Goal: Transaction & Acquisition: Purchase product/service

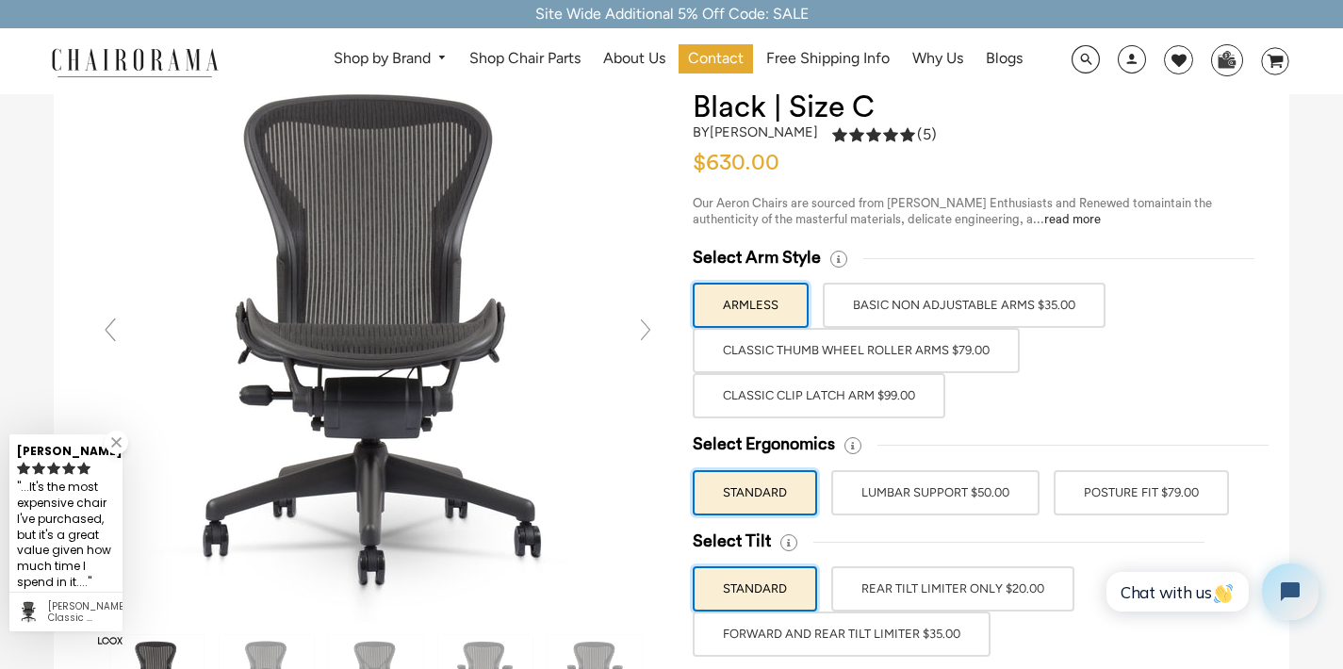
click at [891, 391] on label "Classic Clip Latch Arm $99.00" at bounding box center [819, 395] width 253 height 45
click at [0, 0] on input "Classic Clip Latch Arm $99.00" at bounding box center [0, 0] width 0 height 0
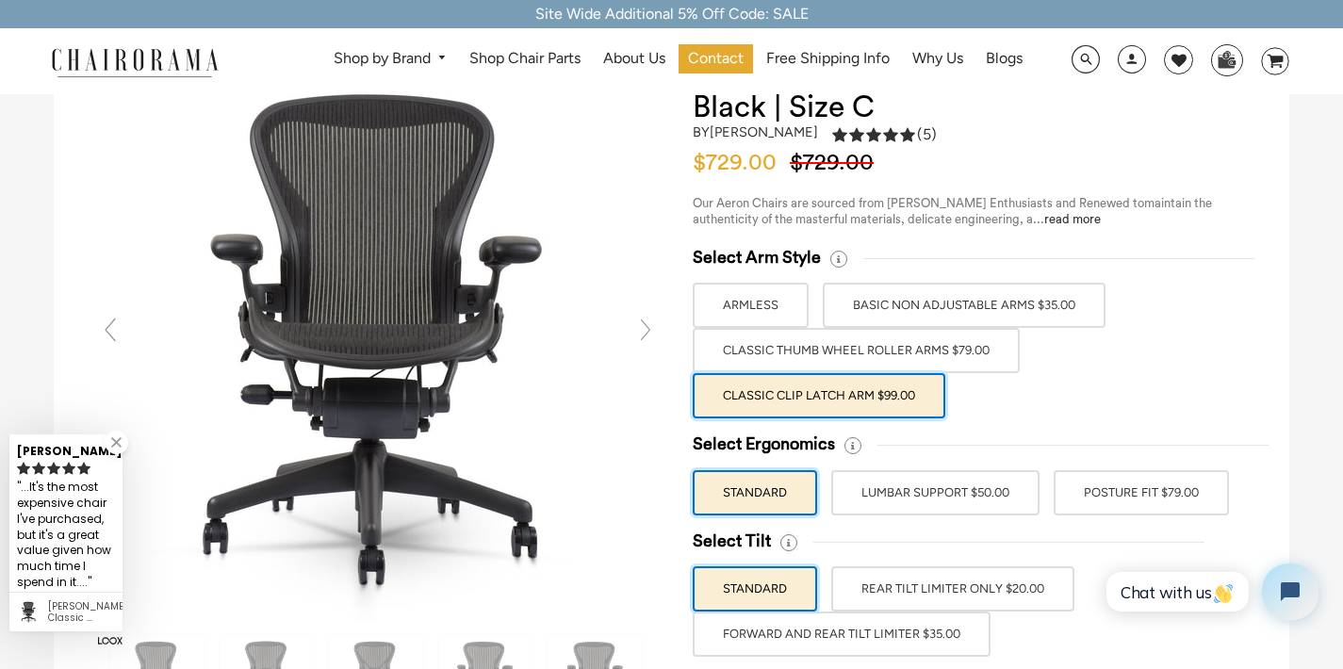
click at [903, 352] on label "Classic Thumb Wheel Roller Arms $79.00" at bounding box center [856, 350] width 327 height 45
click at [0, 0] on input "Classic Thumb Wheel Roller Arms $79.00" at bounding box center [0, 0] width 0 height 0
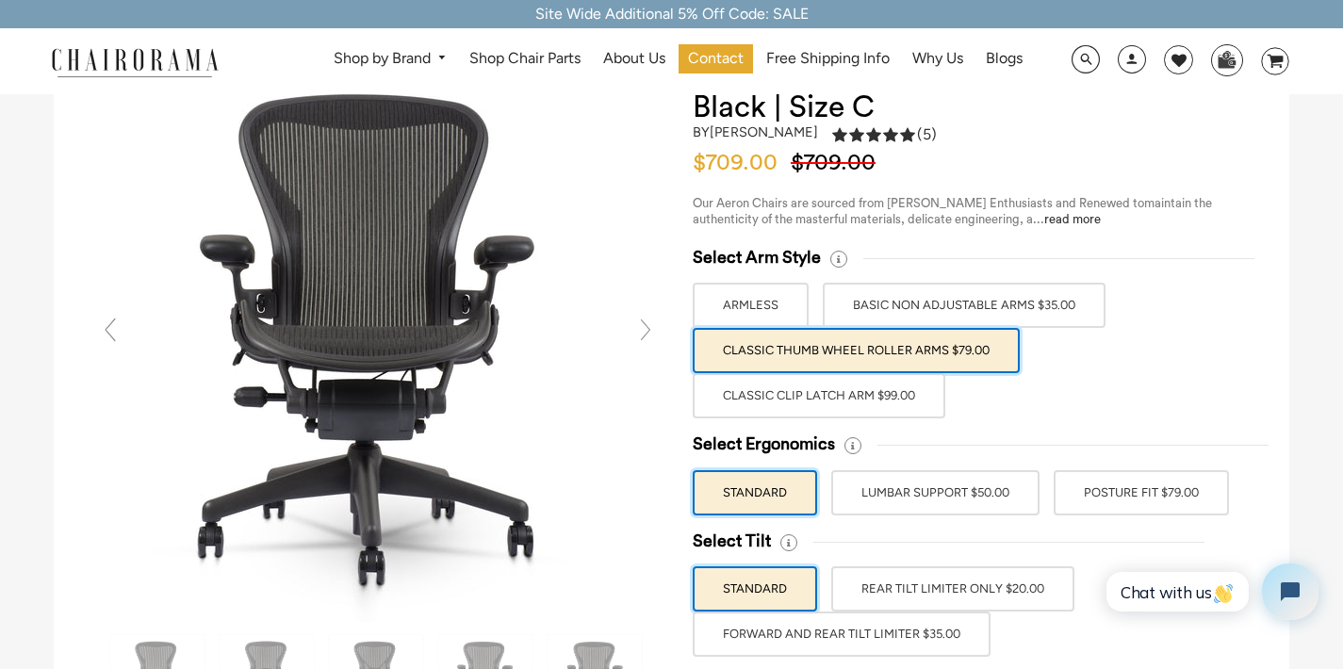
click at [964, 296] on label "BASIC NON ADJUSTABLE ARMS $35.00" at bounding box center [964, 305] width 283 height 45
click at [0, 0] on input "BASIC NON ADJUSTABLE ARMS $35.00" at bounding box center [0, 0] width 0 height 0
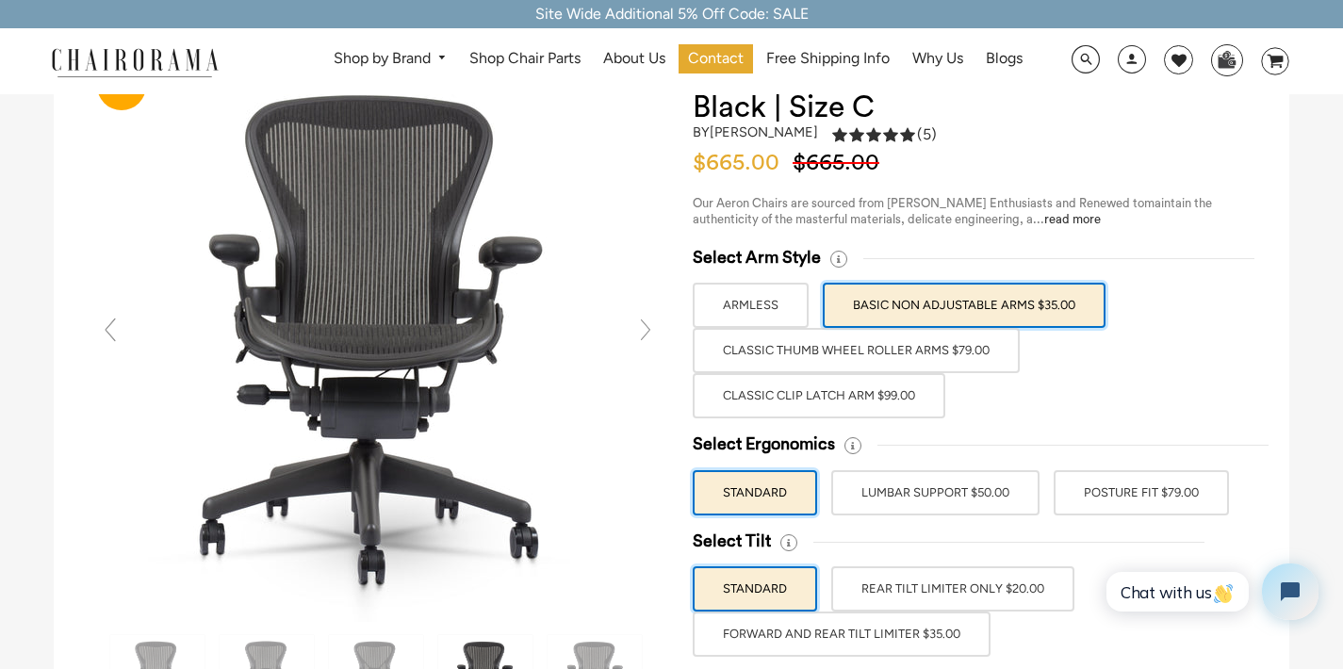
click at [955, 358] on label "Classic Thumb Wheel Roller Arms $79.00" at bounding box center [856, 350] width 327 height 45
click at [0, 0] on input "Classic Thumb Wheel Roller Arms $79.00" at bounding box center [0, 0] width 0 height 0
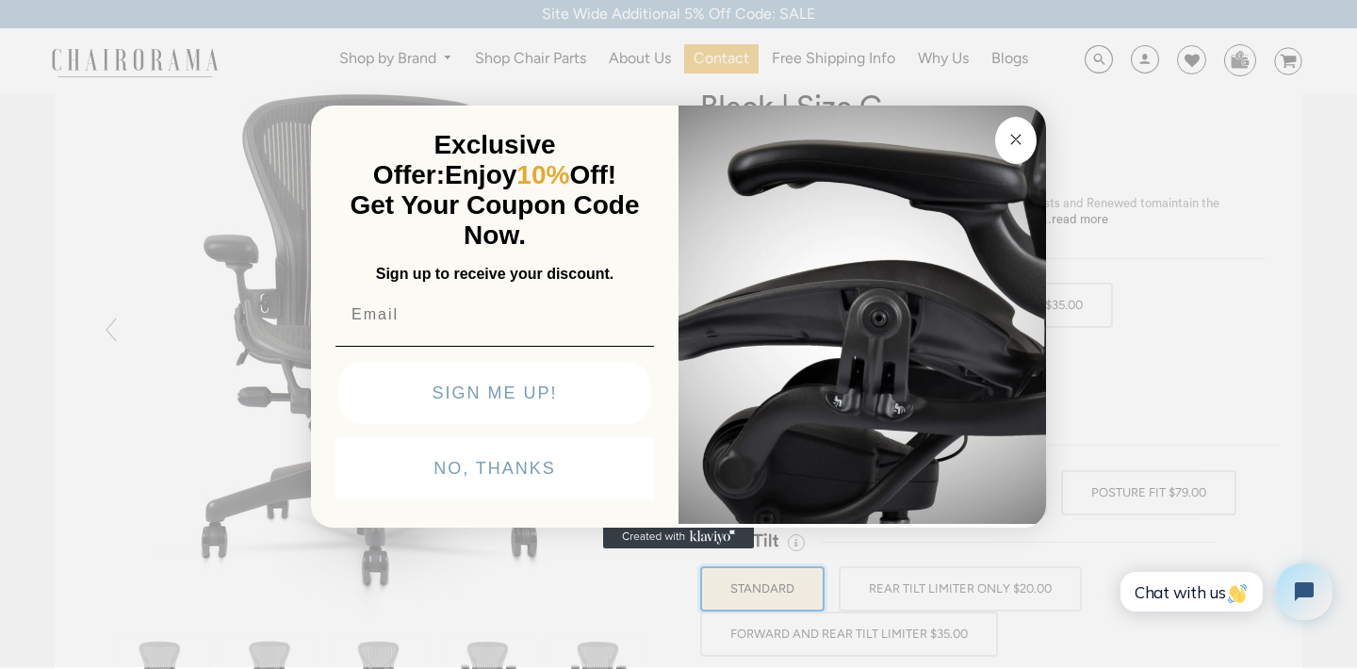
click at [1016, 154] on button "Close dialog" at bounding box center [1015, 140] width 41 height 47
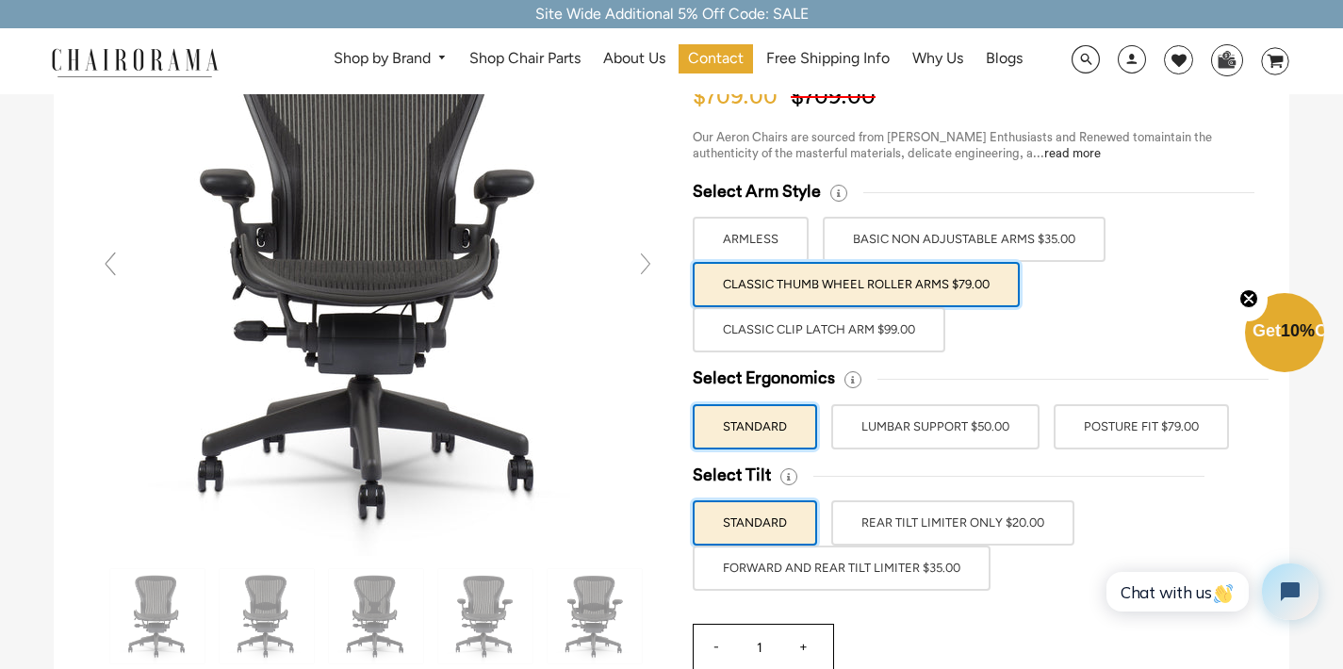
scroll to position [86, 0]
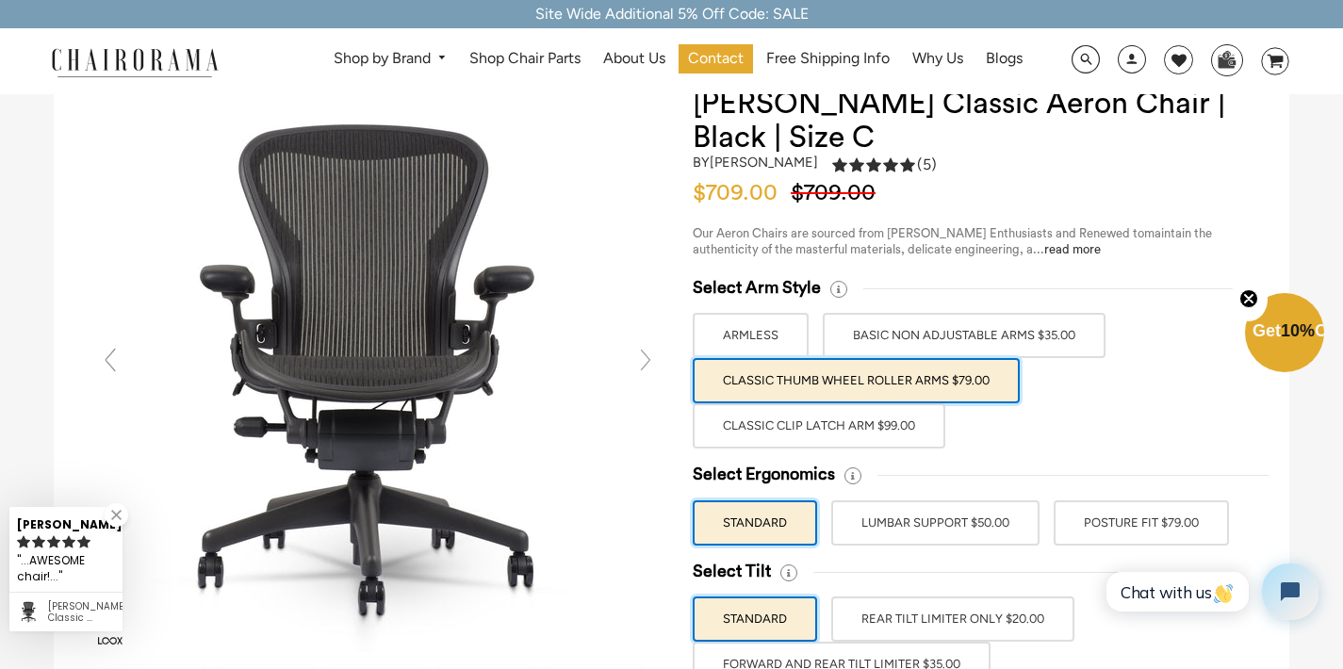
click at [1000, 528] on label "LUMBAR SUPPORT $50.00" at bounding box center [935, 522] width 208 height 45
click at [0, 0] on input "LUMBAR SUPPORT $50.00" at bounding box center [0, 0] width 0 height 0
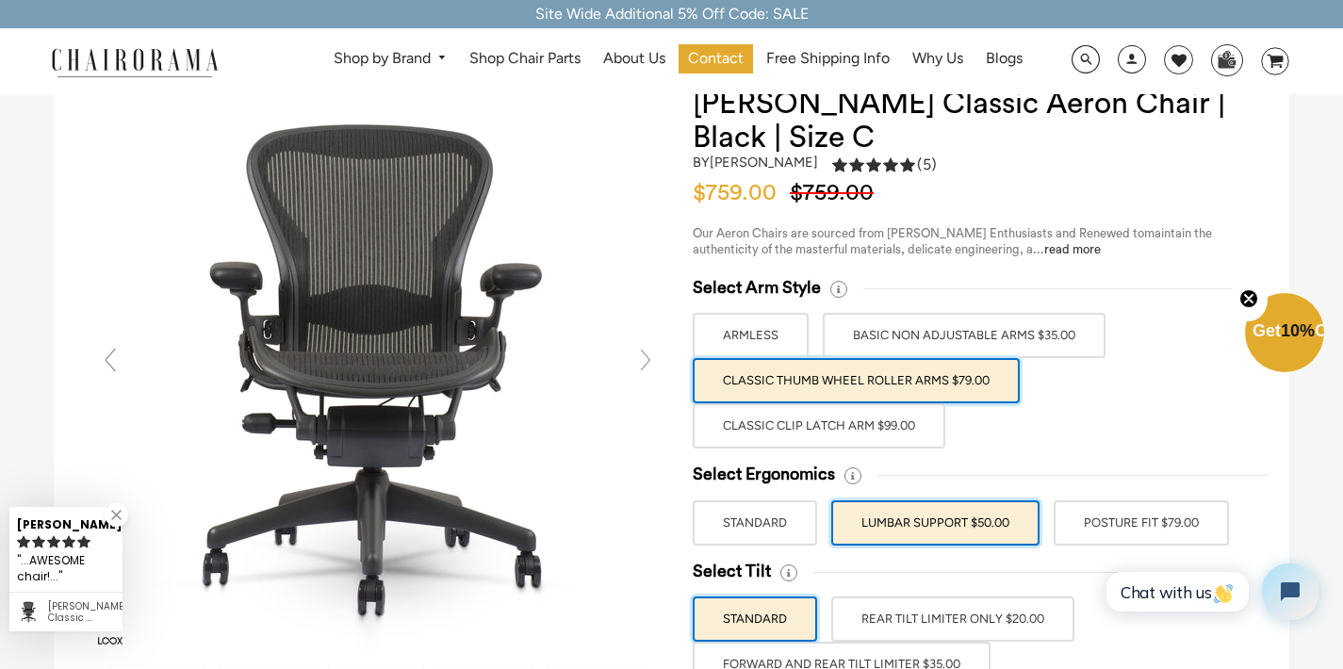
click at [1147, 529] on label "POSTURE FIT $79.00" at bounding box center [1141, 522] width 175 height 45
click at [0, 0] on input "POSTURE FIT $79.00" at bounding box center [0, 0] width 0 height 0
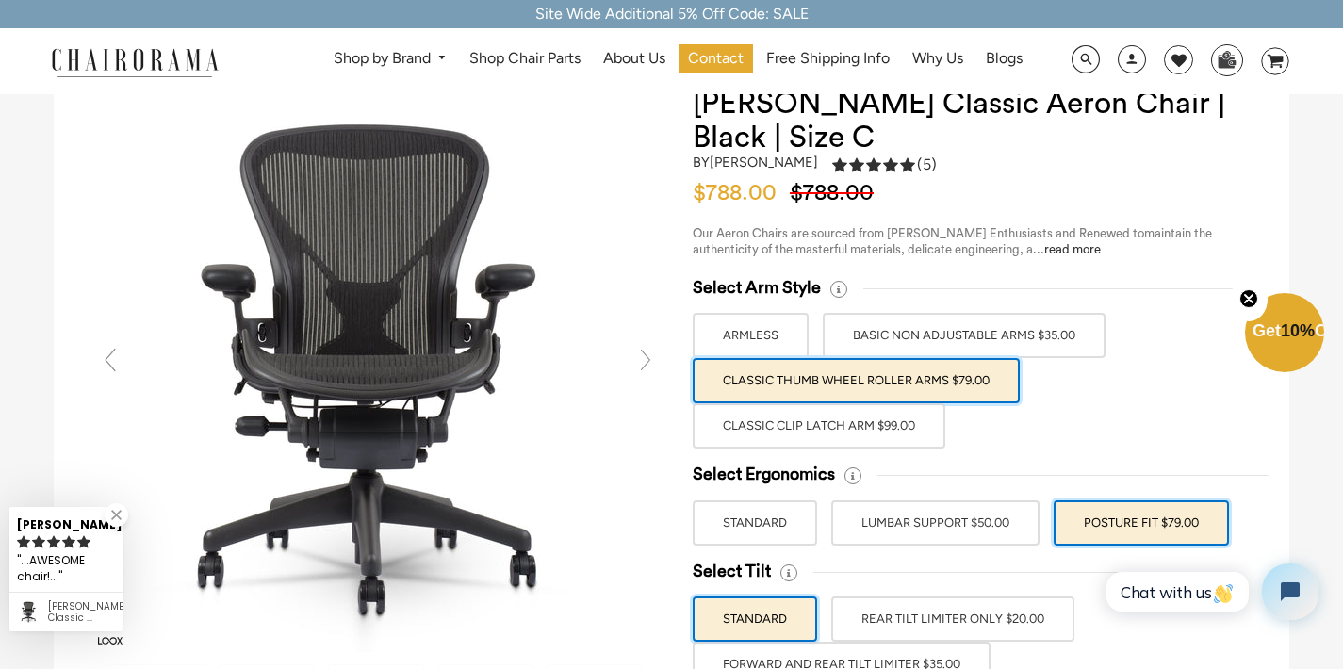
click at [996, 515] on label "LUMBAR SUPPORT $50.00" at bounding box center [935, 522] width 208 height 45
click at [0, 0] on input "LUMBAR SUPPORT $50.00" at bounding box center [0, 0] width 0 height 0
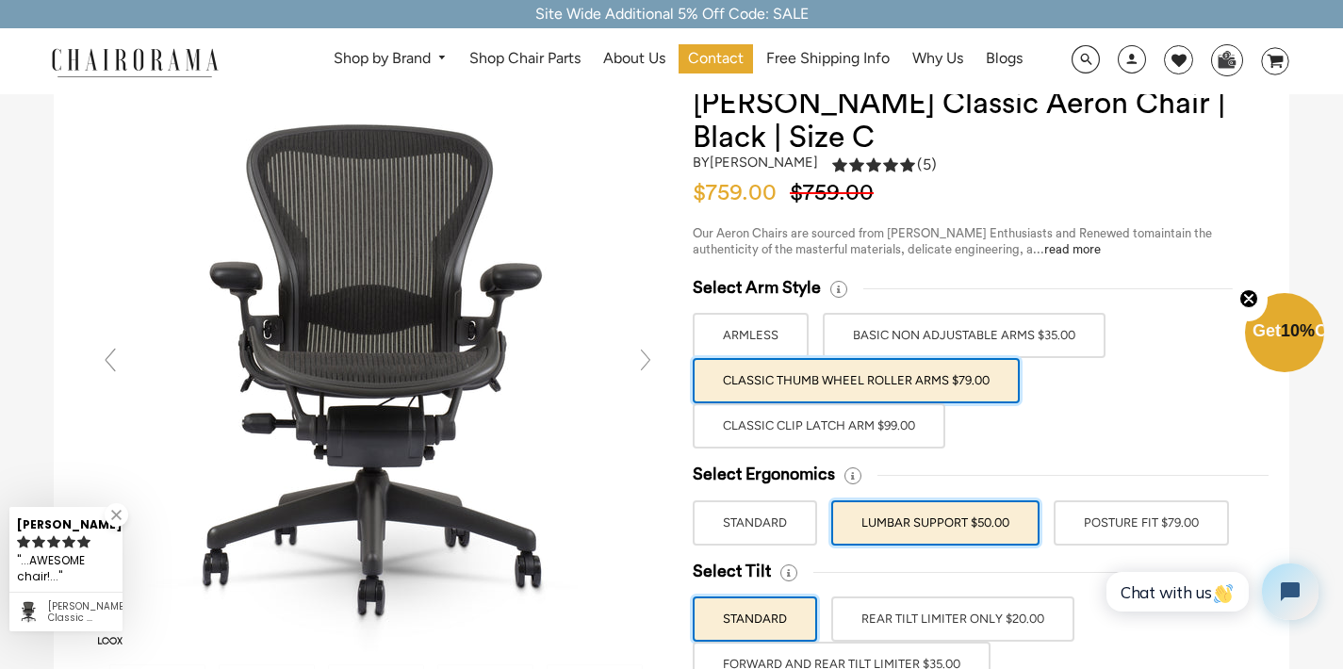
click at [1157, 519] on label "POSTURE FIT $79.00" at bounding box center [1141, 522] width 175 height 45
click at [0, 0] on input "POSTURE FIT $79.00" at bounding box center [0, 0] width 0 height 0
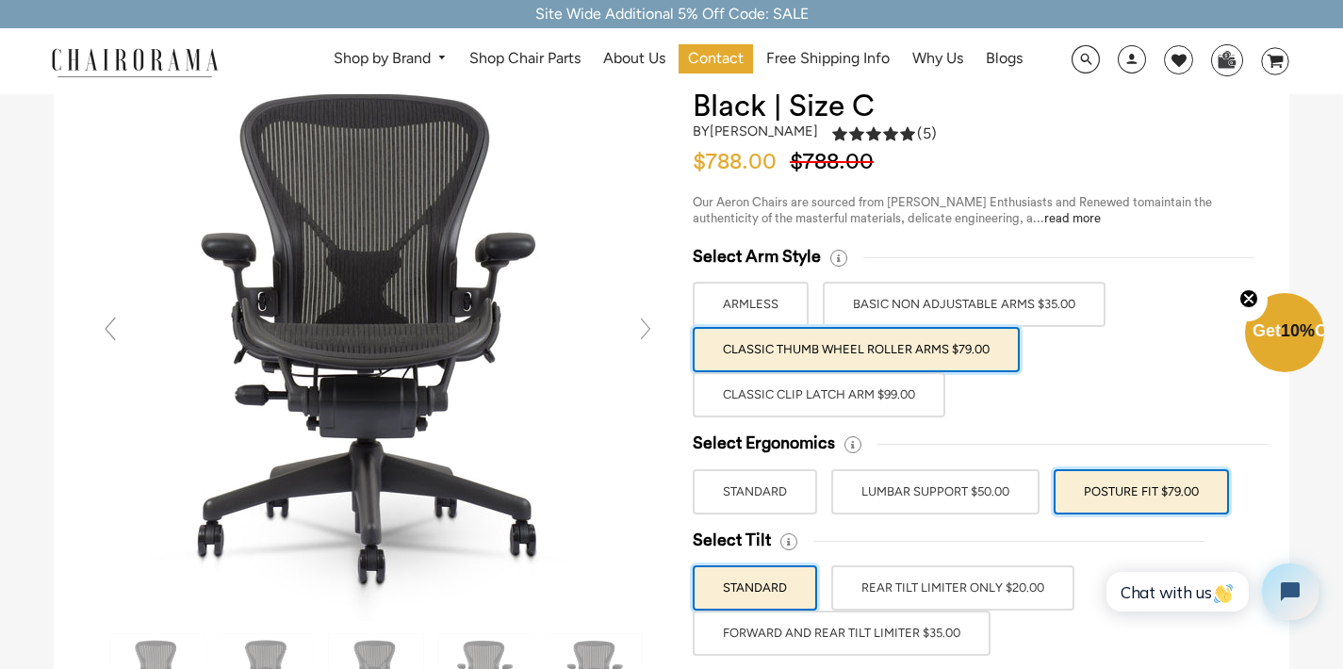
scroll to position [143, 0]
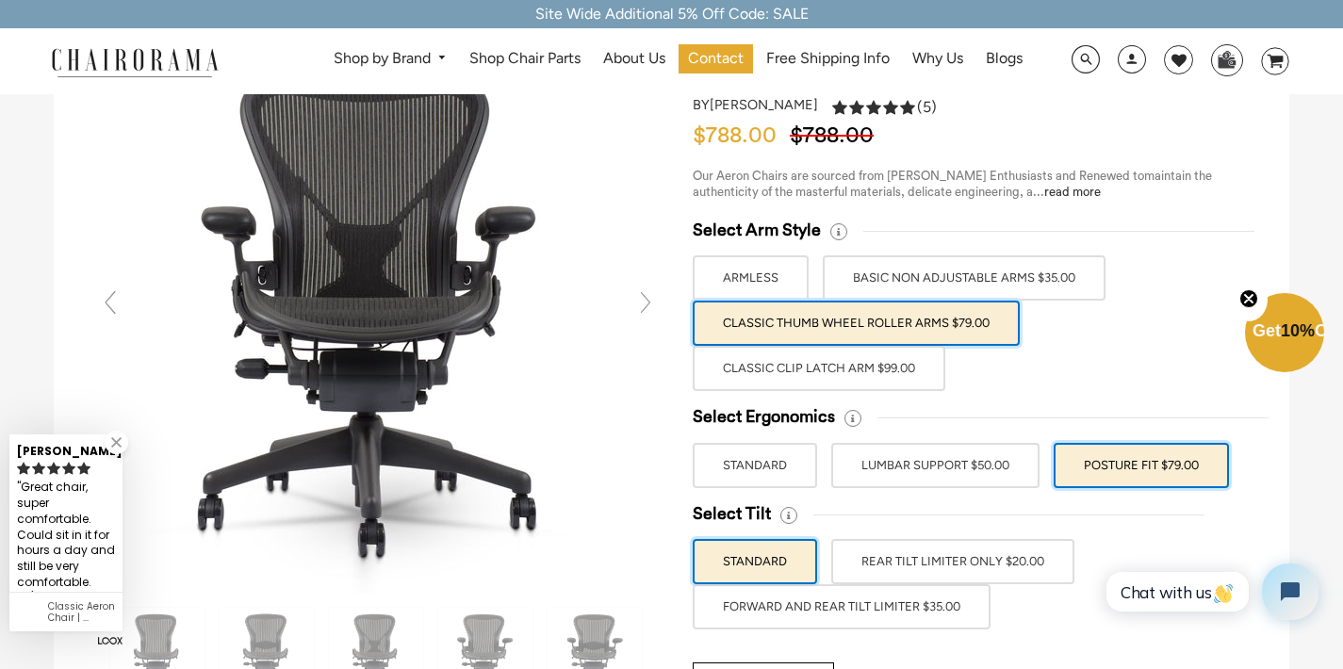
click at [934, 613] on label "FORWARD AND REAR TILT LIMITER $35.00" at bounding box center [842, 606] width 298 height 45
click at [0, 0] on input "FORWARD AND REAR TILT LIMITER $35.00" at bounding box center [0, 0] width 0 height 0
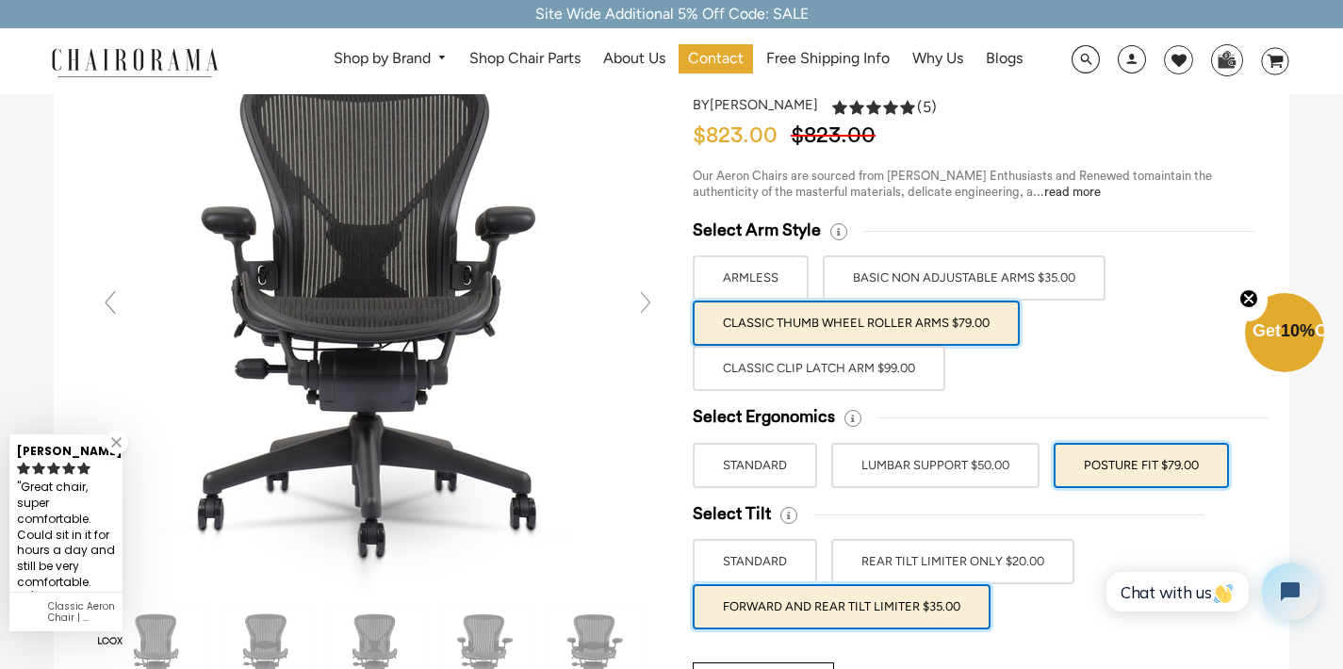
drag, startPoint x: 949, startPoint y: 607, endPoint x: 952, endPoint y: 596, distance: 11.7
click at [949, 607] on label "FORWARD AND REAR TILT LIMITER $35.00" at bounding box center [842, 606] width 298 height 45
click at [0, 0] on input "FORWARD AND REAR TILT LIMITER $35.00" at bounding box center [0, 0] width 0 height 0
click at [1013, 603] on div "Select Tilt STANDARD REAR TILT LIMITER ONLY $20.00 FORWARD AND REAR TILT LIMITE…" at bounding box center [972, 566] width 559 height 126
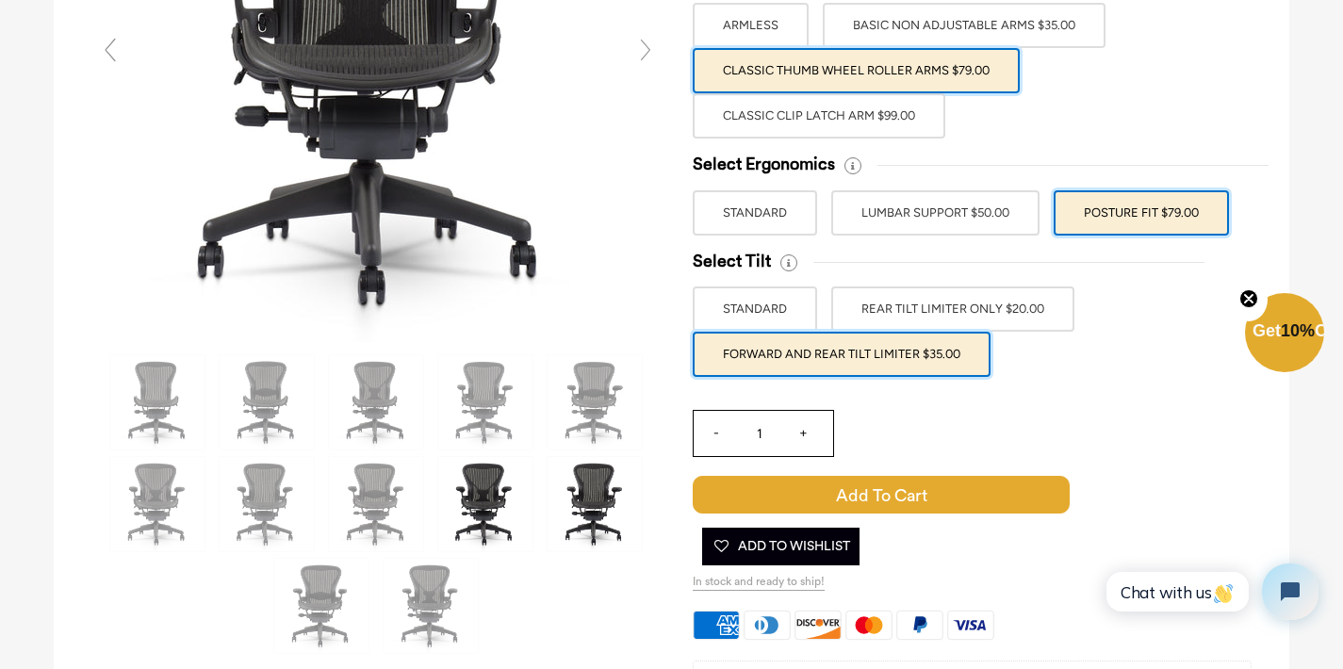
click at [593, 489] on img at bounding box center [595, 504] width 94 height 94
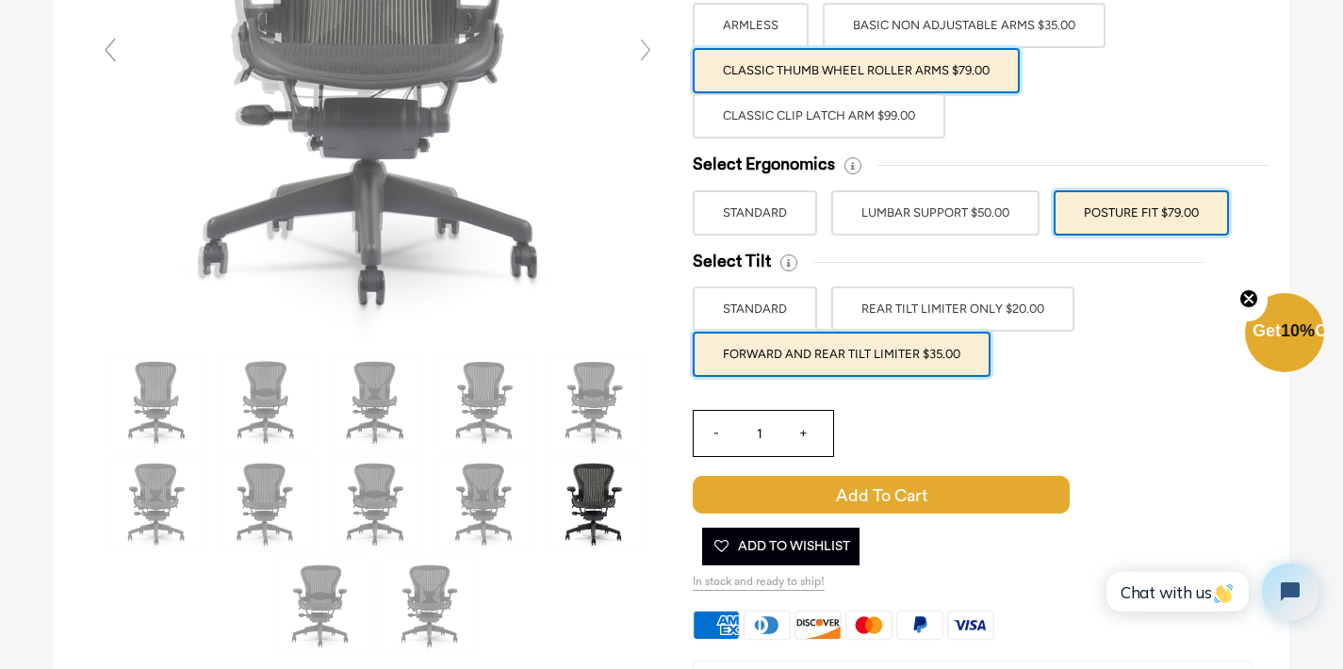
click at [597, 490] on img at bounding box center [595, 504] width 94 height 94
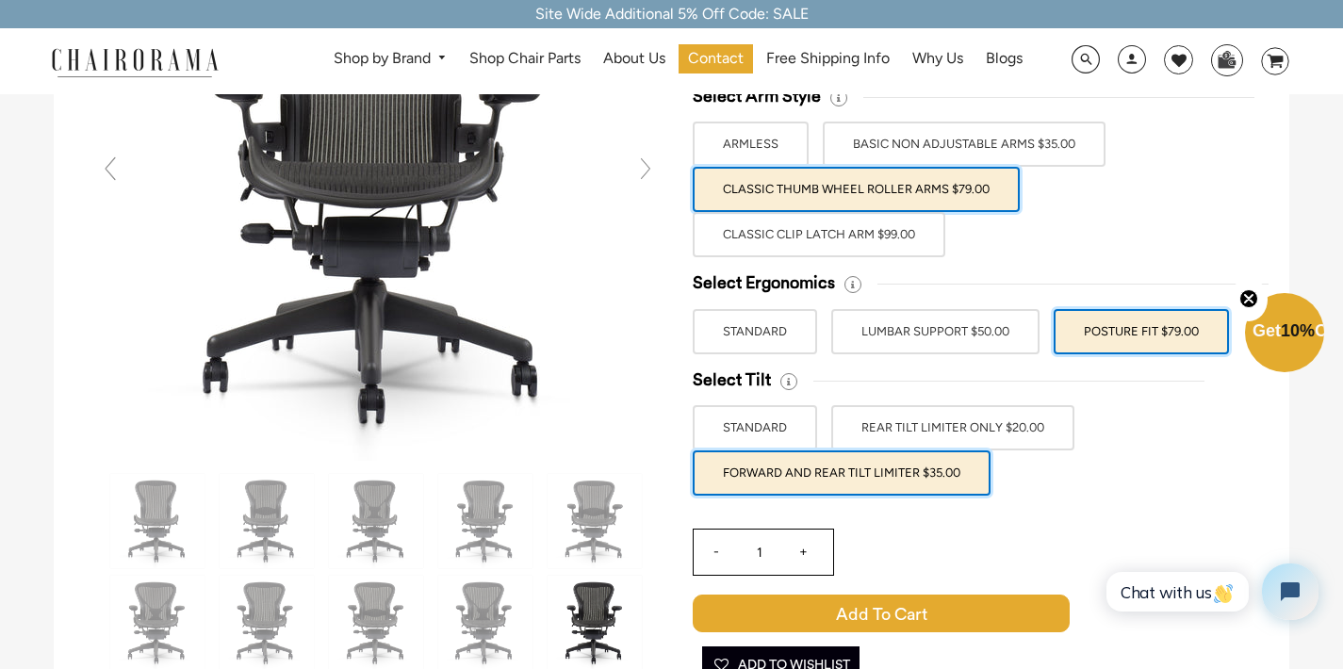
scroll to position [181, 0]
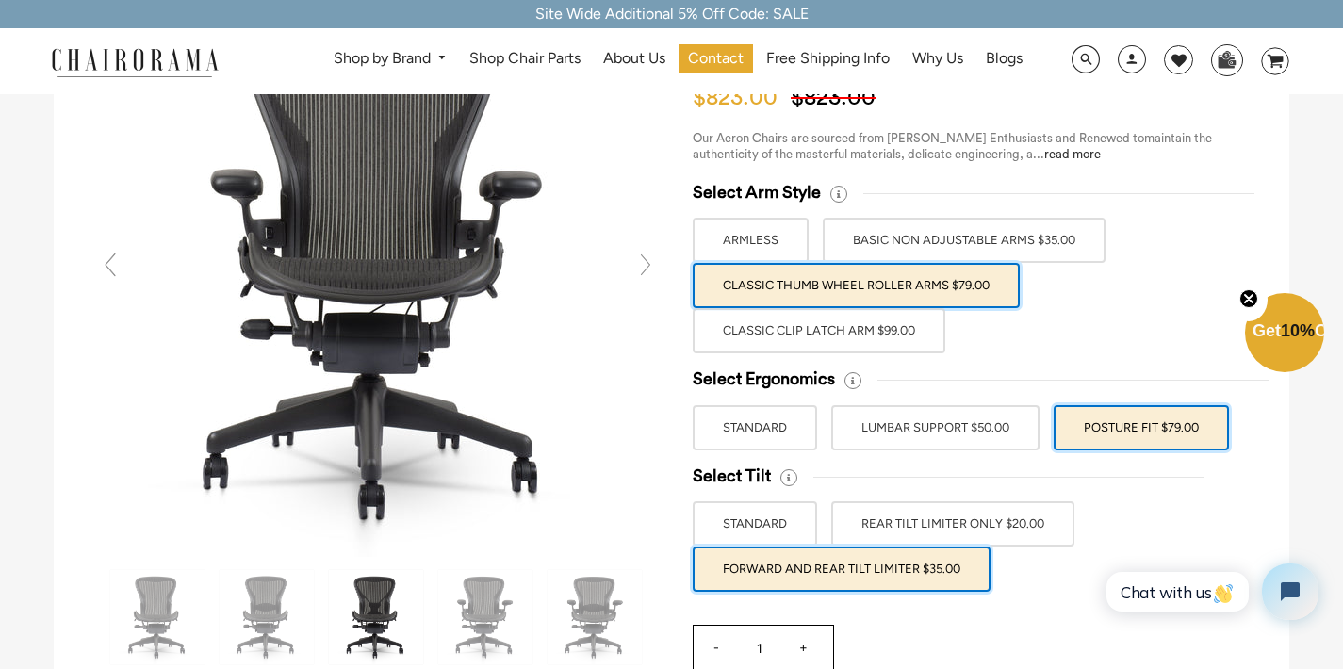
click at [376, 619] on img at bounding box center [376, 617] width 94 height 94
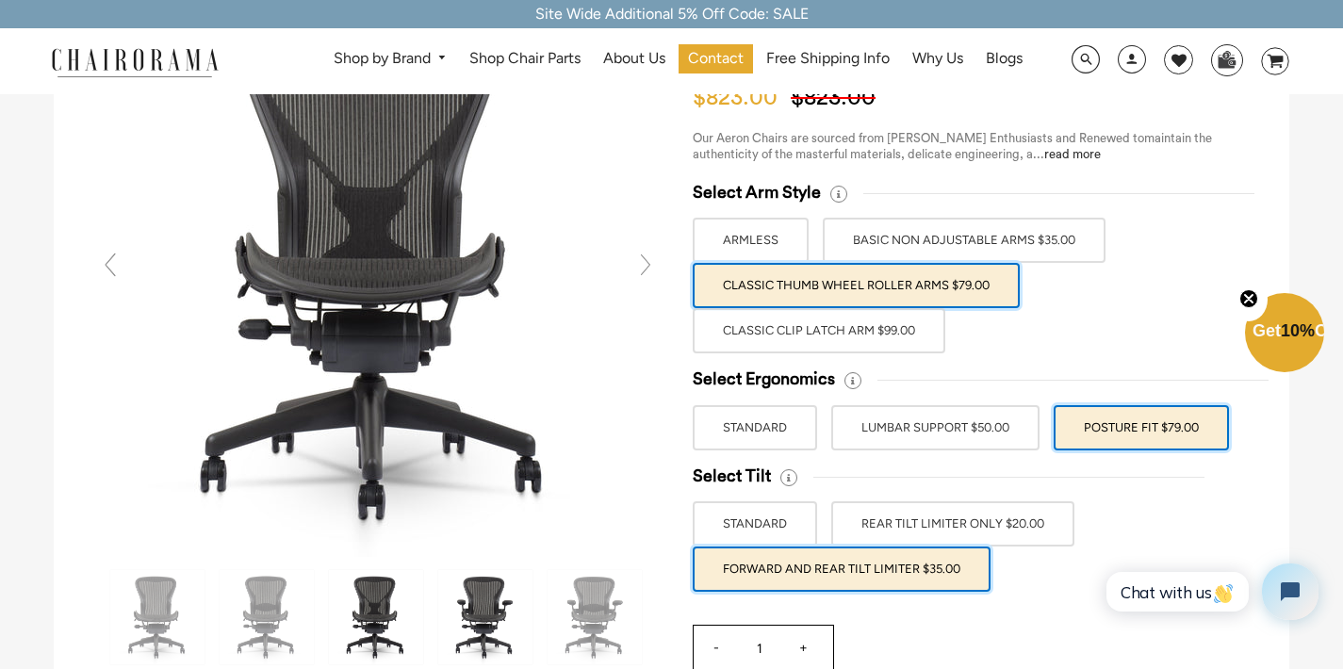
click at [476, 619] on img at bounding box center [485, 617] width 94 height 94
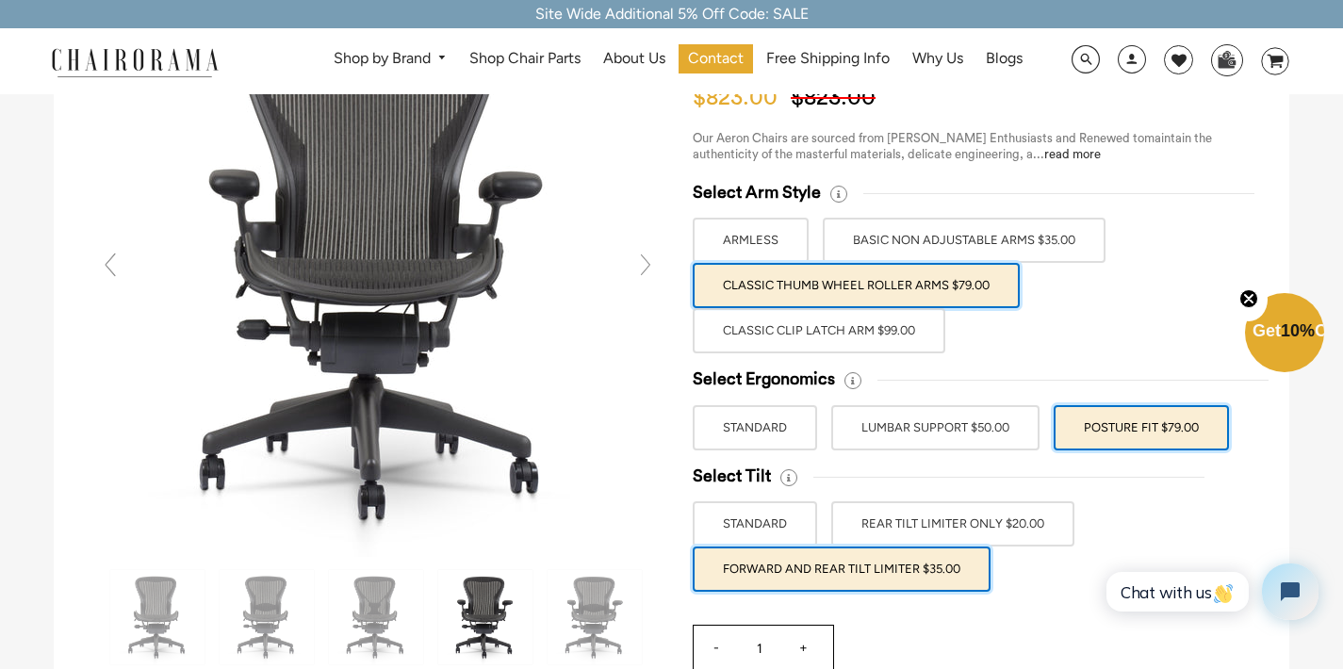
scroll to position [0, 0]
